Goal: Find specific page/section: Find specific page/section

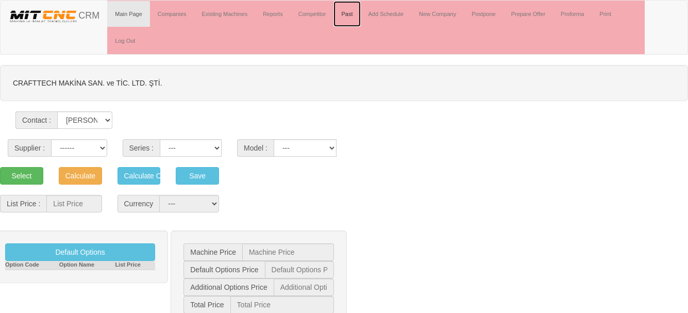
click at [352, 15] on link "Past" at bounding box center [347, 14] width 27 height 26
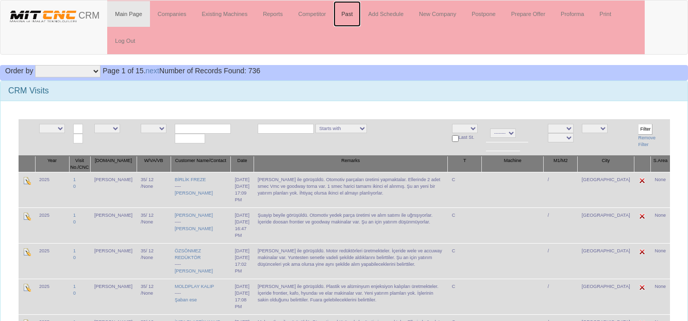
click at [352, 15] on link "Past" at bounding box center [347, 14] width 27 height 26
